Goal: Task Accomplishment & Management: Use online tool/utility

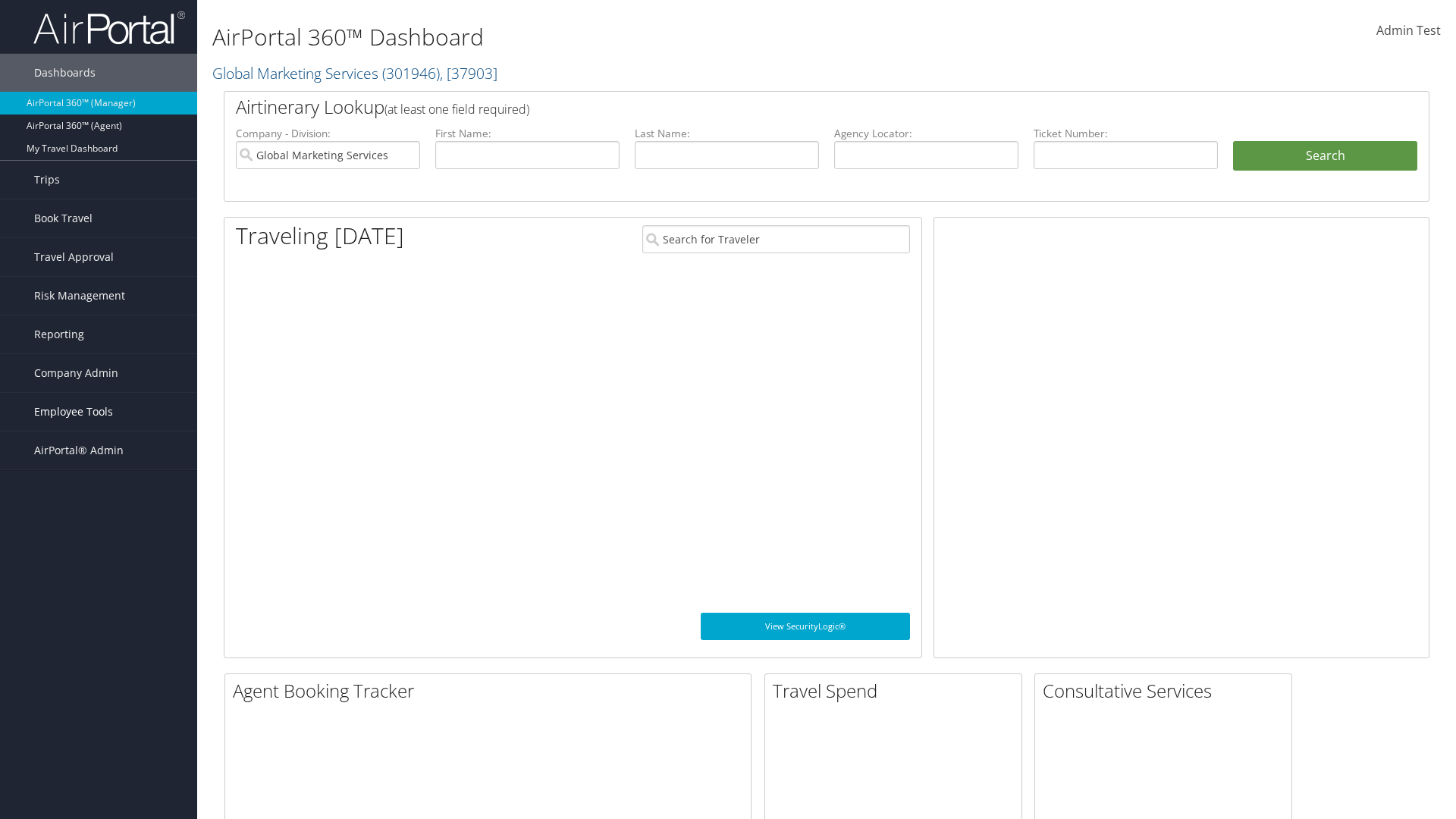
click at [99, 412] on span "Employee Tools" at bounding box center [74, 411] width 79 height 38
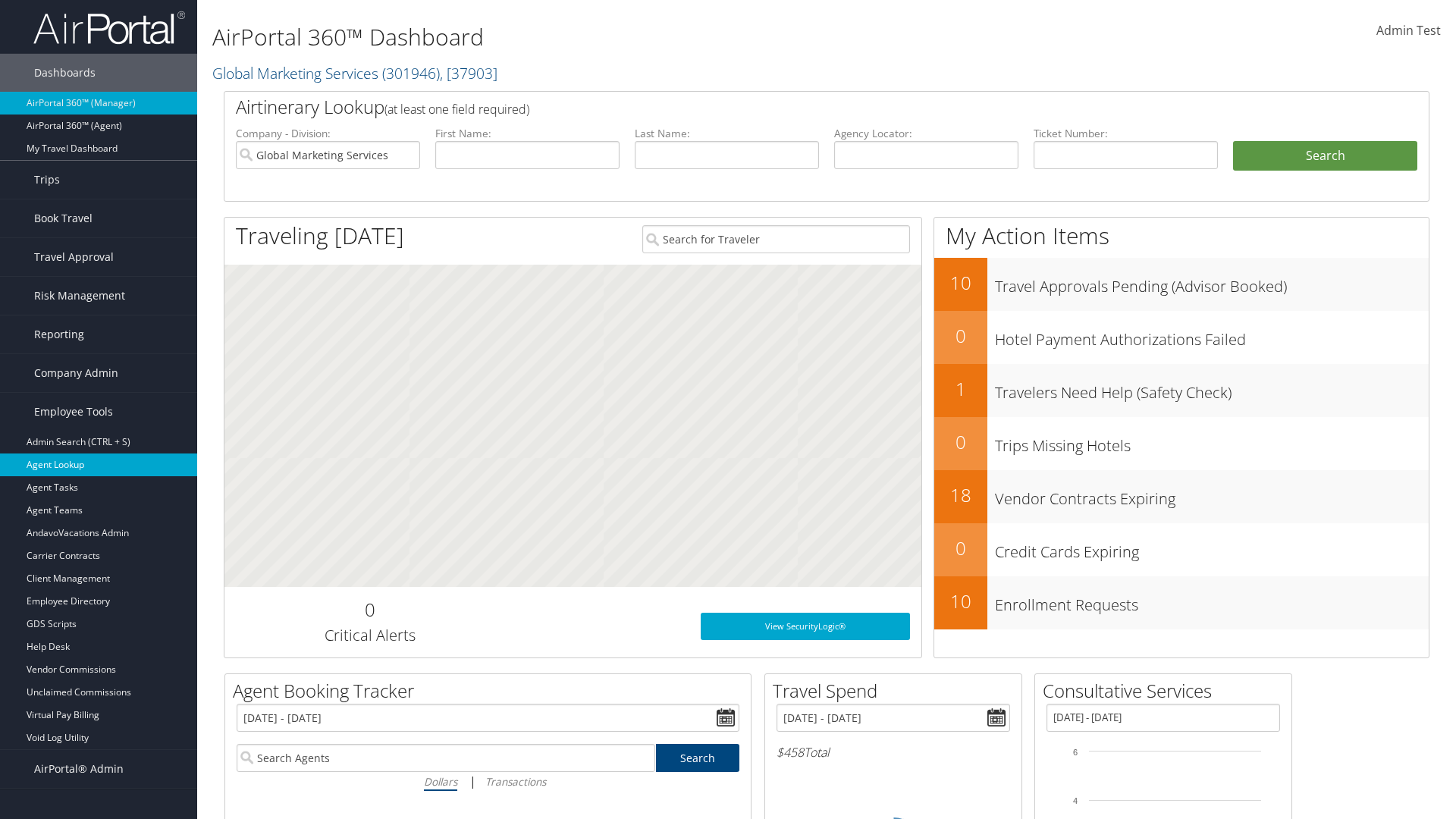
click at [99, 465] on link "Agent Lookup" at bounding box center [98, 465] width 197 height 23
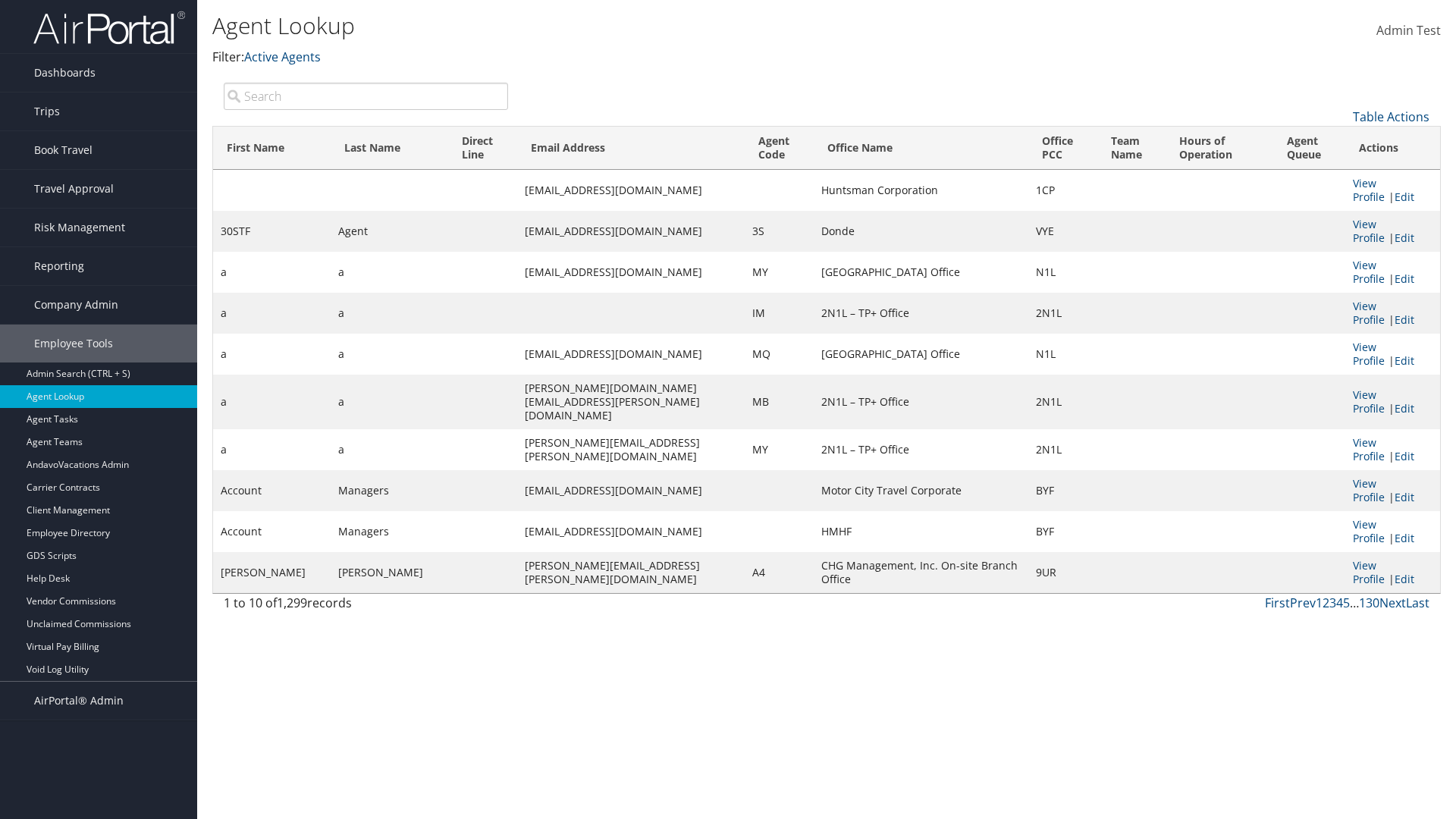
click at [365, 95] on input "search" at bounding box center [365, 95] width 285 height 27
type input "30STF"
